Goal: Task Accomplishment & Management: Use online tool/utility

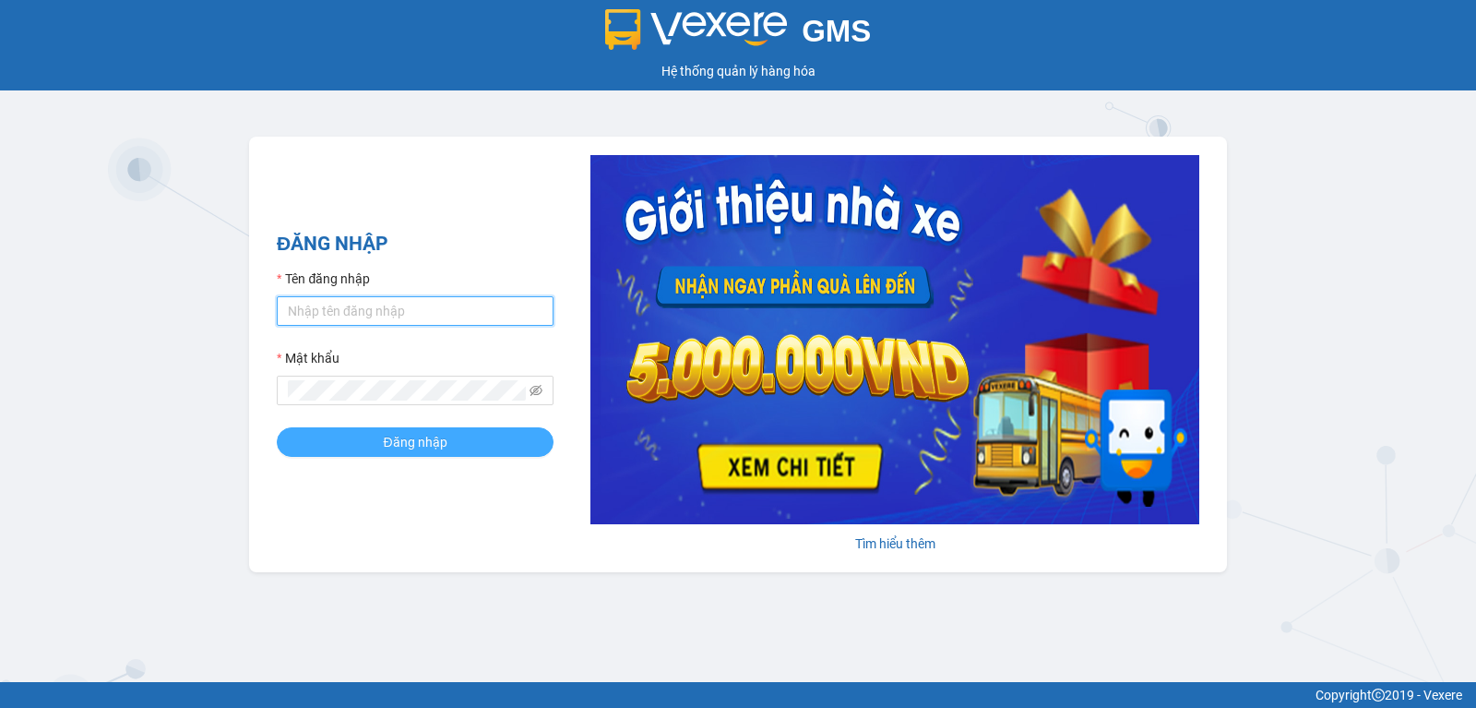
type input "binhgia1.hoamaivt"
click at [449, 448] on button "Đăng nhập" at bounding box center [415, 442] width 277 height 30
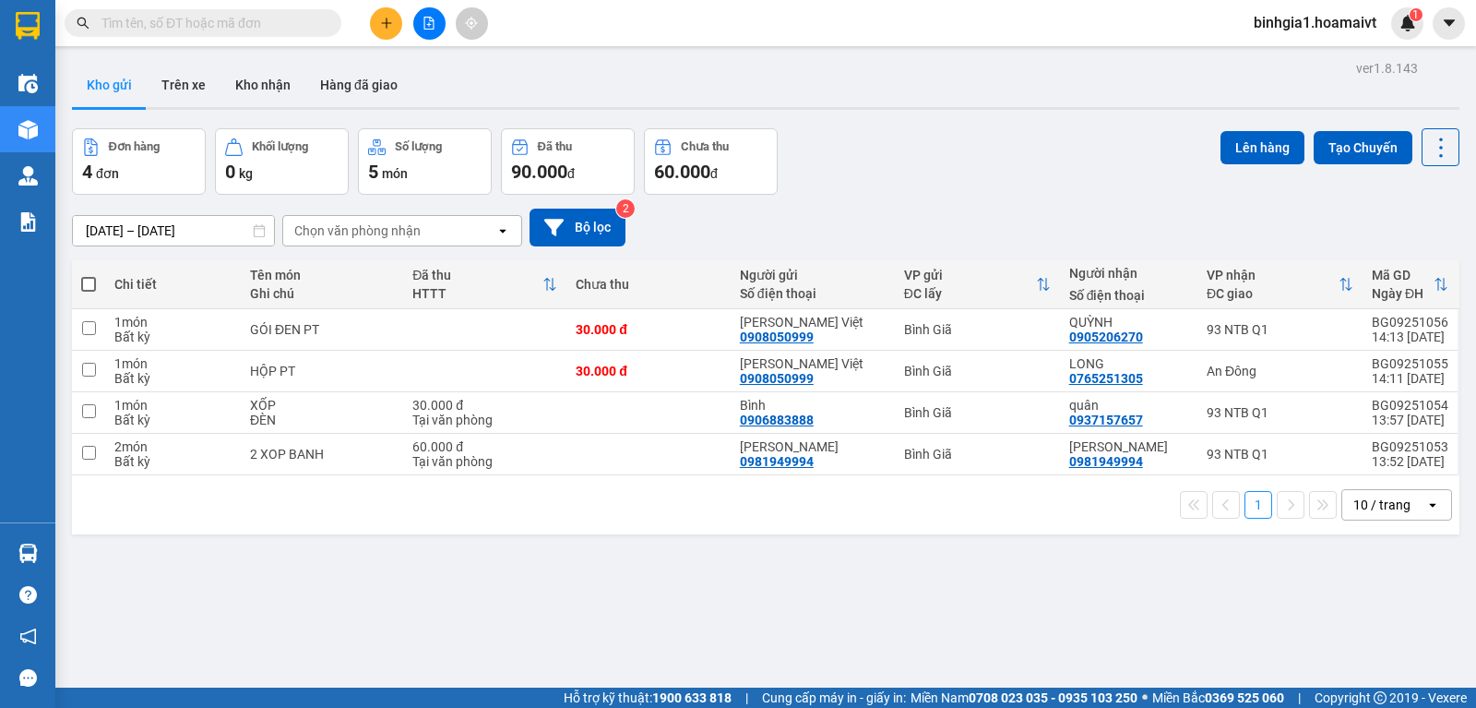
click at [215, 25] on input "text" at bounding box center [210, 23] width 218 height 20
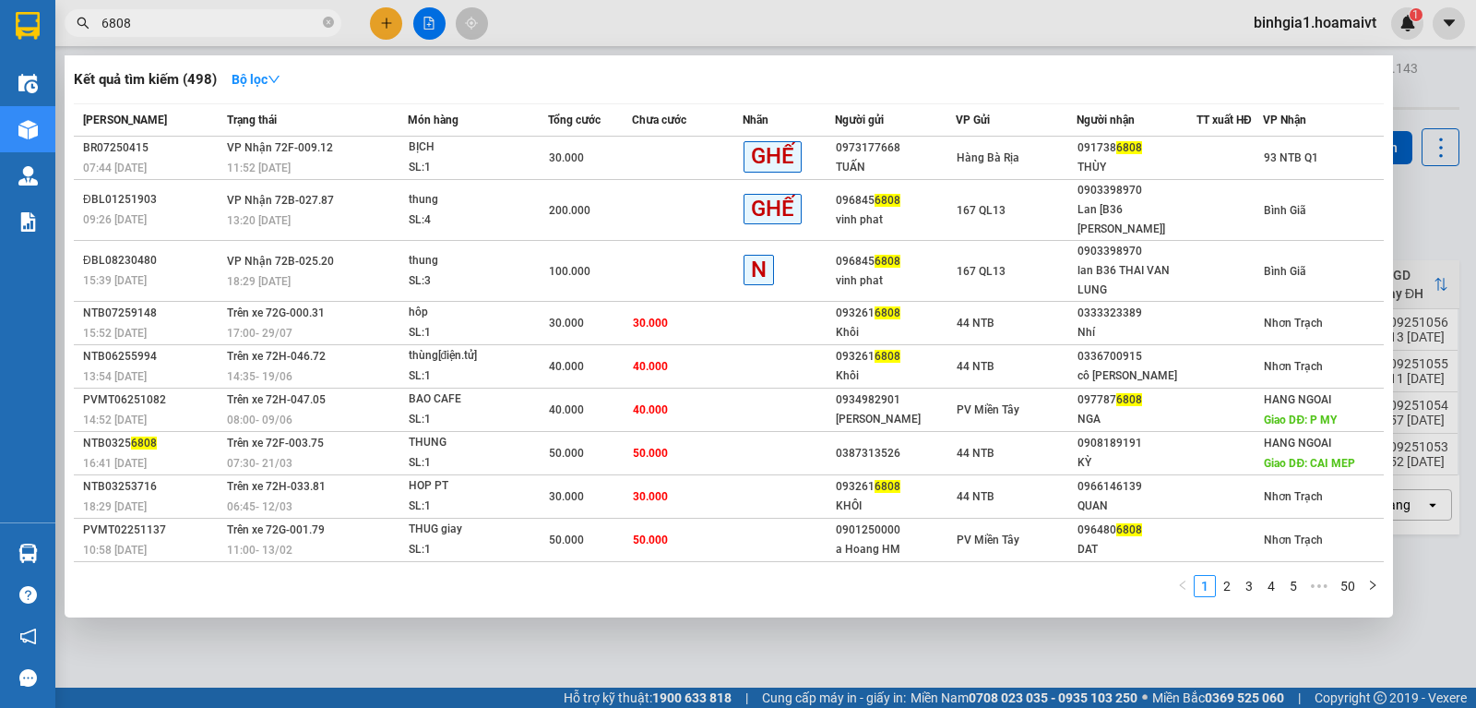
click at [215, 25] on input "6808" at bounding box center [210, 23] width 218 height 20
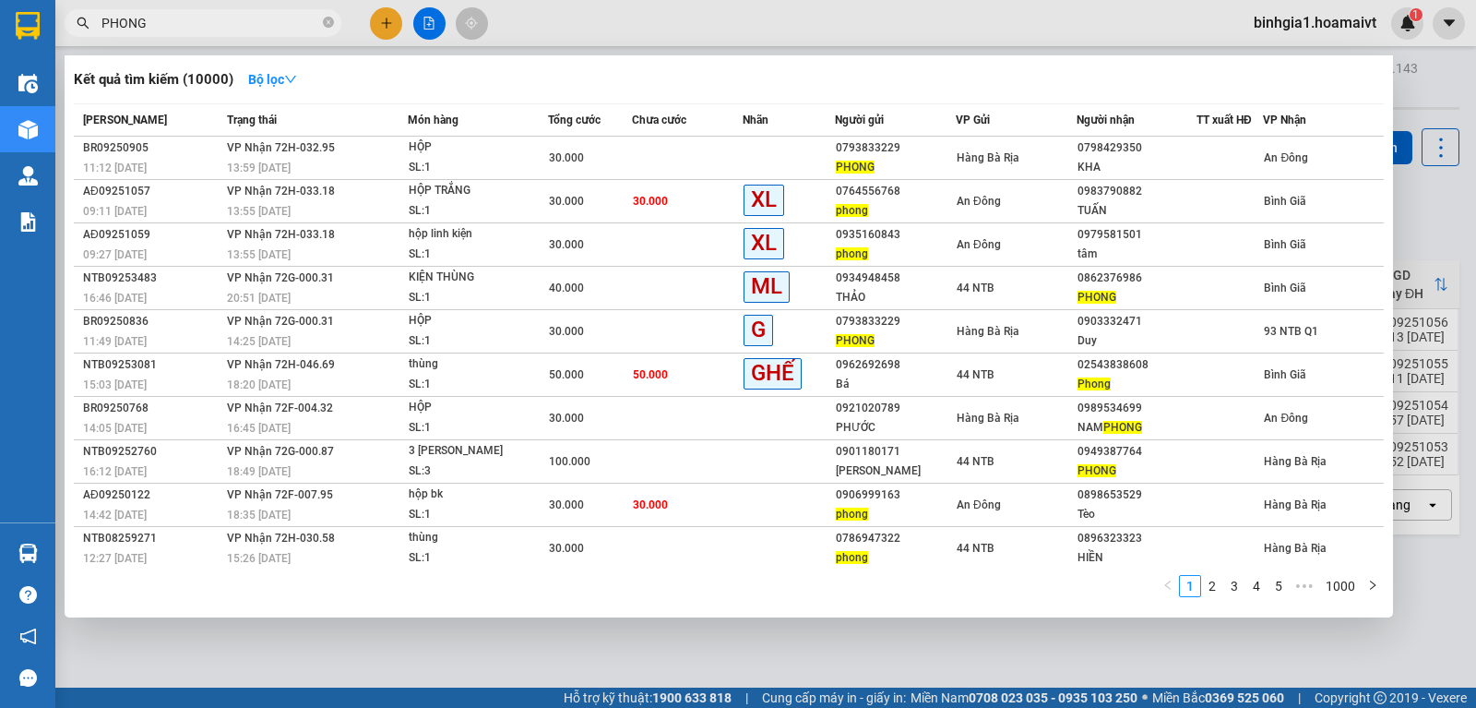
type input "PHONG"
